Goal: Information Seeking & Learning: Learn about a topic

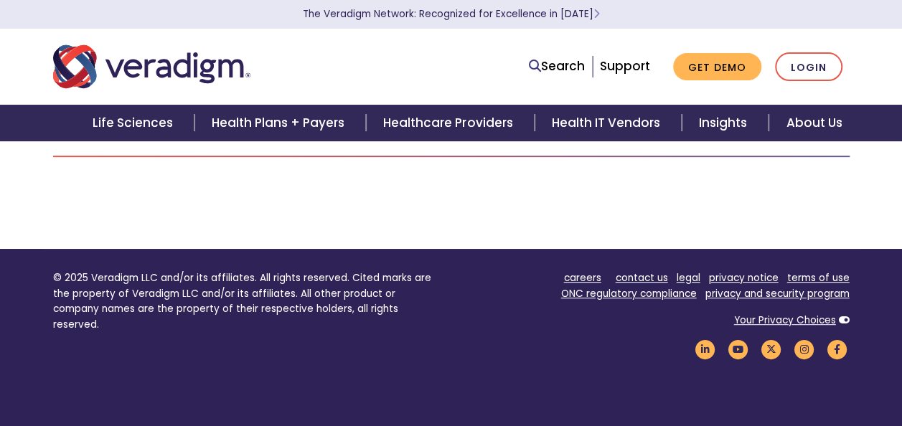
scroll to position [57, 0]
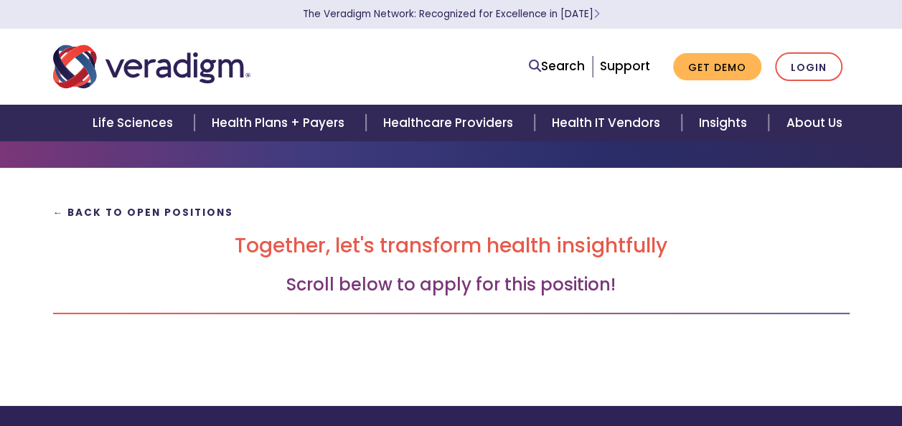
click at [114, 212] on strong "← Back to Open Positions" at bounding box center [143, 213] width 181 height 14
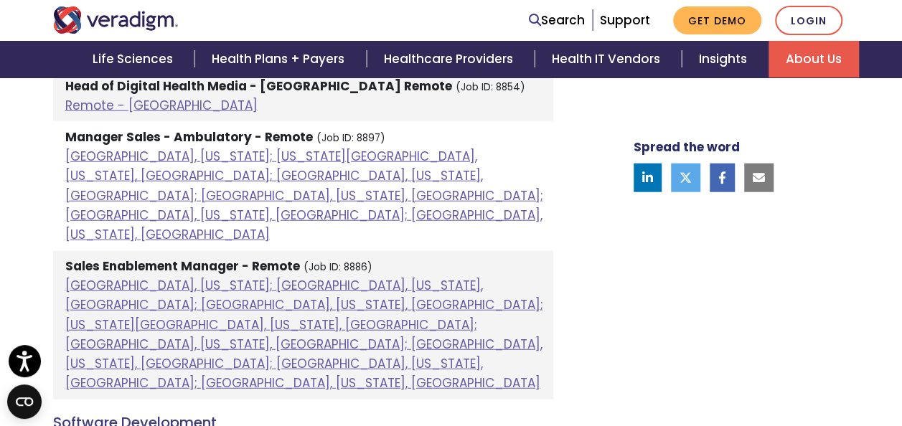
scroll to position [1723, 0]
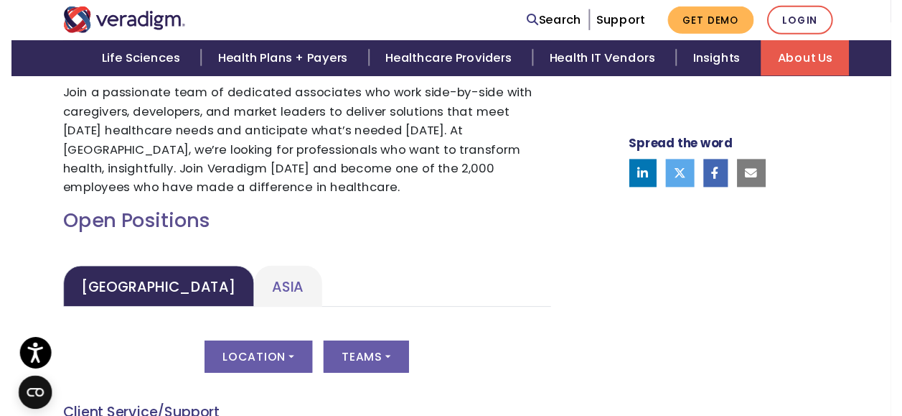
scroll to position [688, 0]
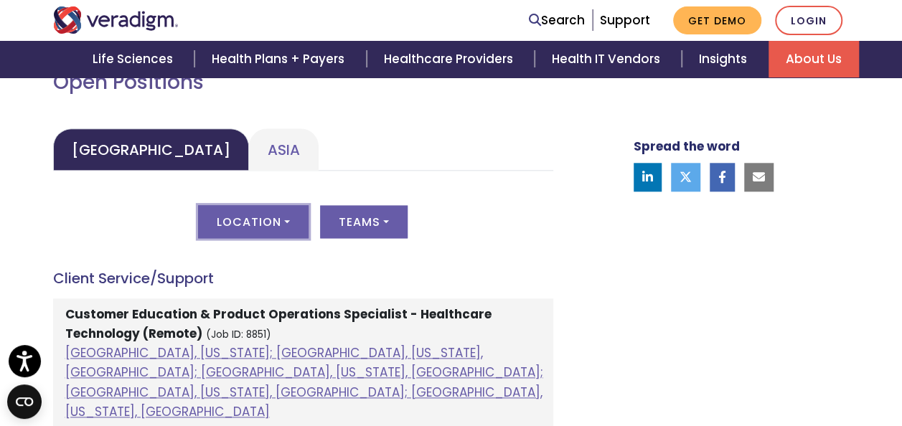
click at [285, 224] on button "Location" at bounding box center [253, 221] width 111 height 33
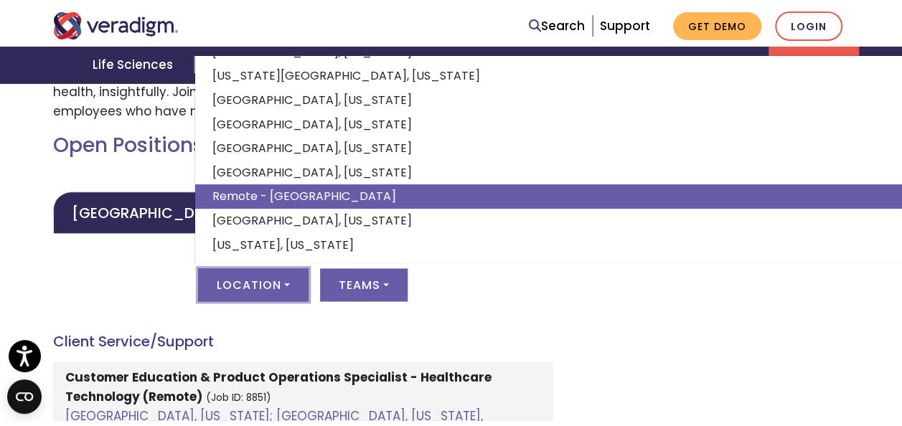
scroll to position [616, 0]
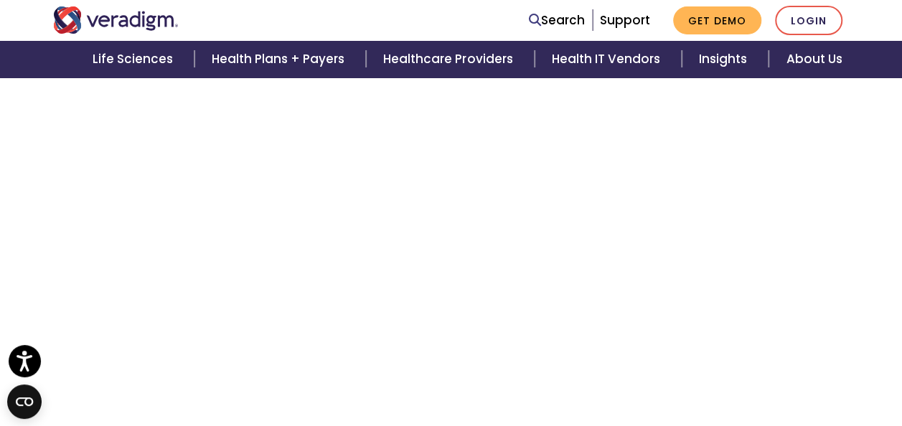
scroll to position [2780, 0]
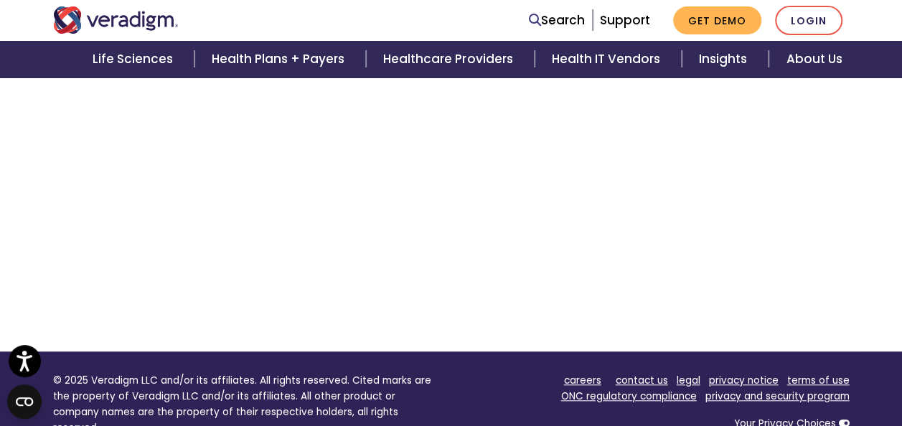
scroll to position [503, 0]
